Goal: Task Accomplishment & Management: Complete application form

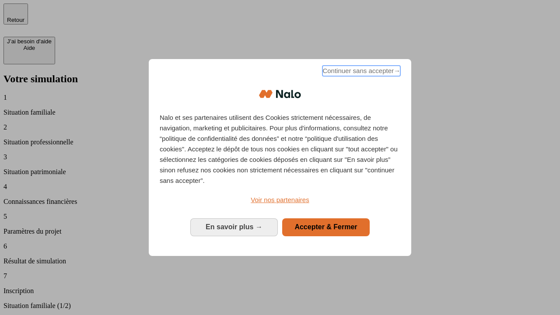
click at [361, 72] on span "Continuer sans accepter →" at bounding box center [362, 71] width 78 height 11
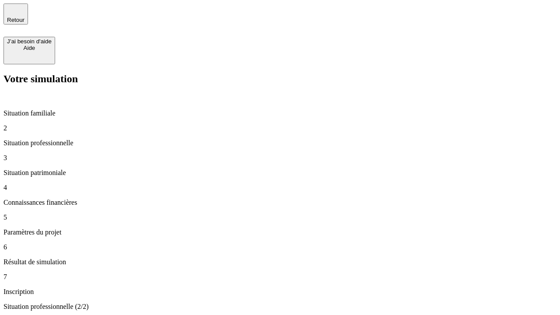
type input "30 000"
type input "1 000"
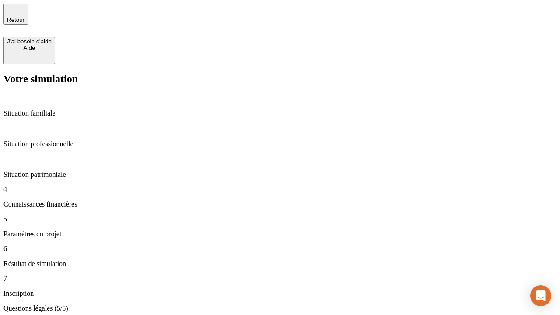
type input "65"
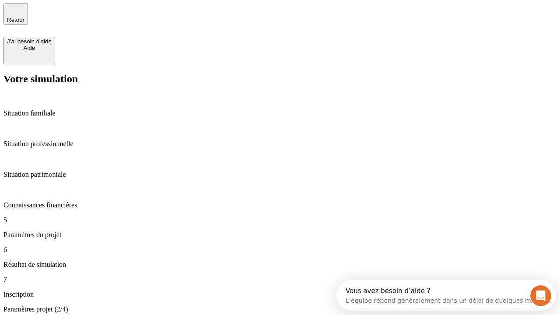
type input "5 000"
type input "640"
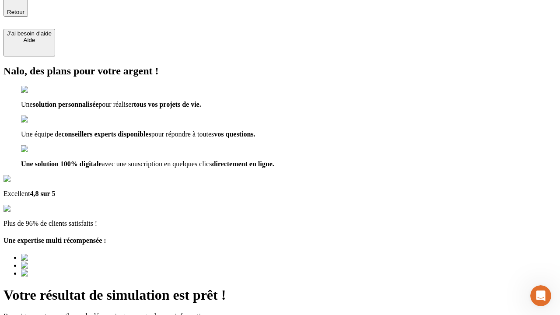
type input "[EMAIL_ADDRESS][DOMAIN_NAME]"
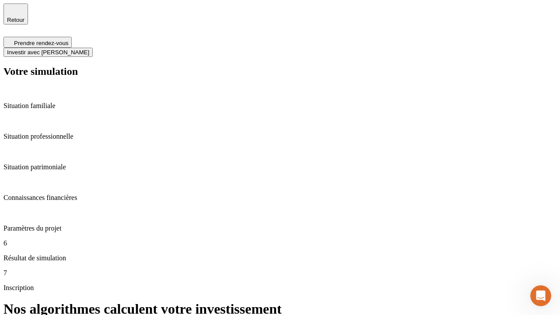
scroll to position [4, 0]
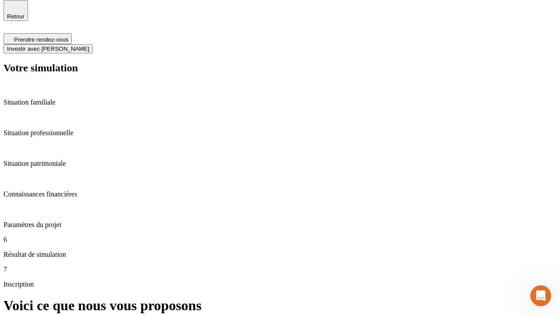
click at [89, 46] on span "Investir avec [PERSON_NAME]" at bounding box center [48, 49] width 82 height 7
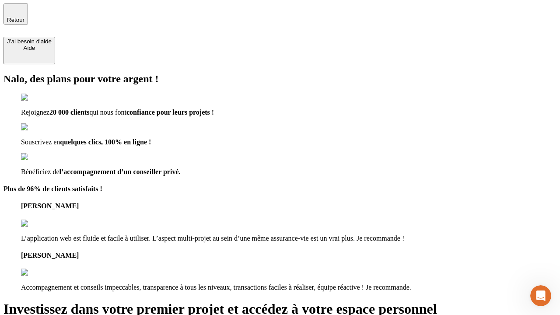
type input "[PERSON_NAME][EMAIL_ADDRESS][DOMAIN_NAME]"
